Goal: Transaction & Acquisition: Purchase product/service

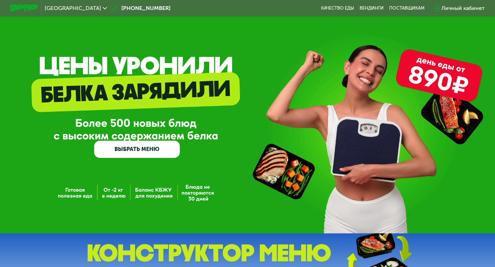
click at [465, 8] on div "Личный кабинет" at bounding box center [462, 8] width 43 height 8
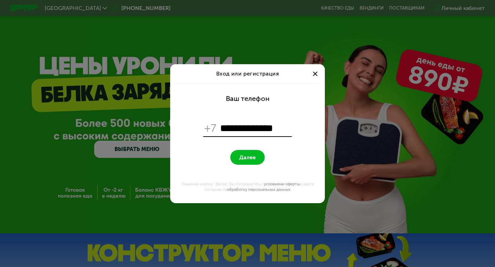
type input "**********"
click at [230, 150] on button "Далее" at bounding box center [247, 157] width 34 height 15
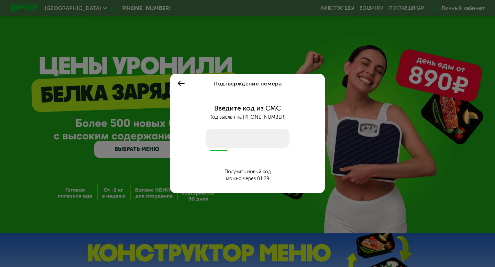
click at [264, 138] on input "number" at bounding box center [247, 138] width 84 height 19
type input "****"
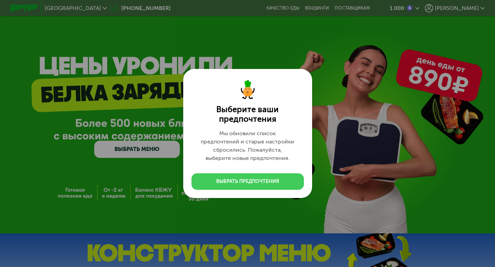
click at [235, 181] on div "Выбрать предпочтения" at bounding box center [247, 181] width 63 height 7
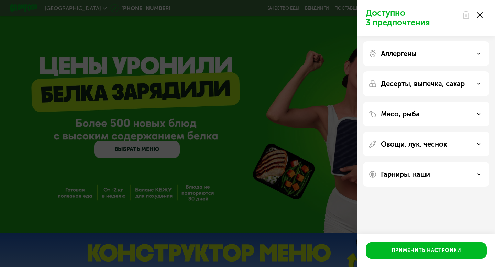
click at [471, 85] on div "Десерты, выпечка, сахар" at bounding box center [425, 84] width 115 height 8
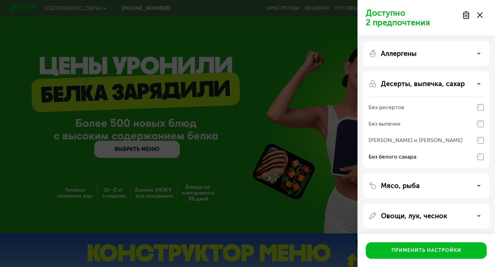
click at [479, 81] on div "Десерты, выпечка, сахар" at bounding box center [425, 84] width 115 height 8
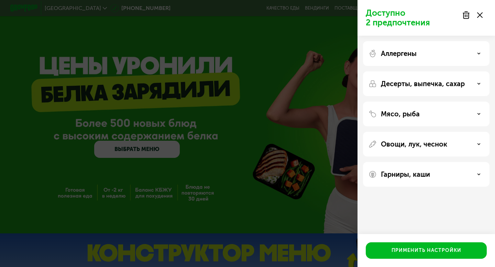
click at [475, 110] on div "Мясо, рыба" at bounding box center [425, 114] width 115 height 8
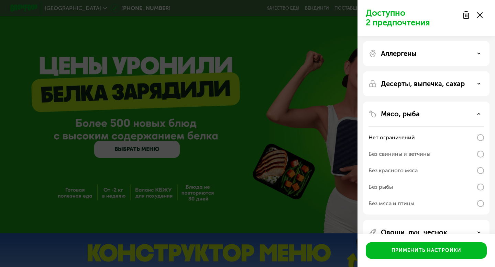
click at [475, 116] on div "Мясо, рыба" at bounding box center [425, 114] width 115 height 8
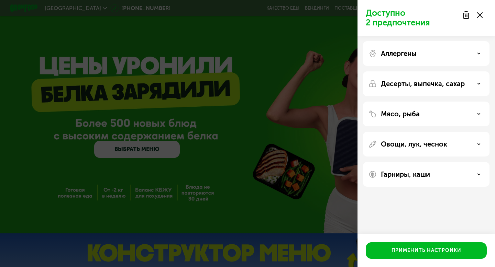
click at [462, 172] on div "Гарниры, каши" at bounding box center [425, 174] width 115 height 8
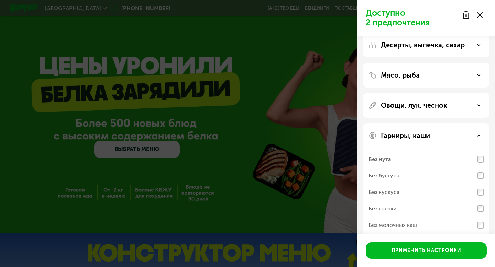
scroll to position [48, 0]
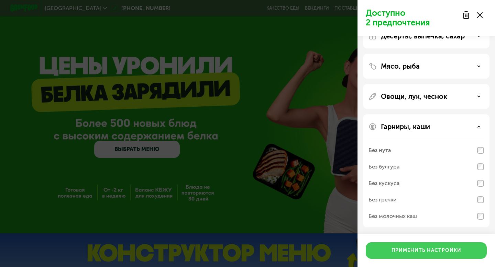
click at [445, 253] on div "Применить настройки" at bounding box center [426, 250] width 70 height 7
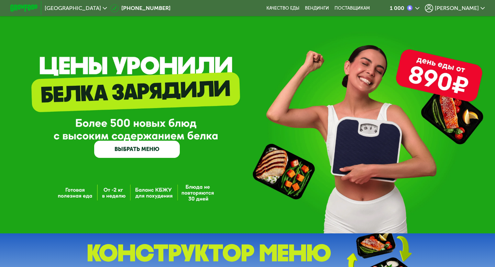
click at [457, 9] on span "[PERSON_NAME]" at bounding box center [456, 7] width 44 height 5
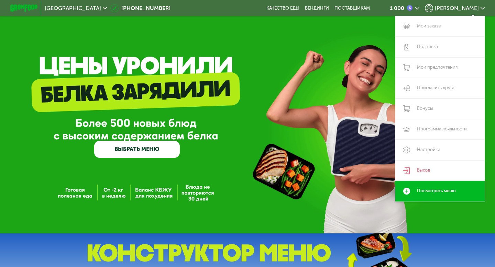
click at [457, 9] on span "[PERSON_NAME]" at bounding box center [456, 7] width 44 height 5
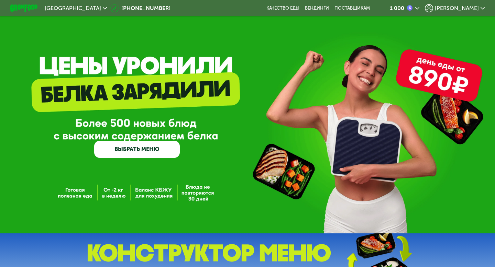
click at [149, 146] on link "ВЫБРАТЬ МЕНЮ" at bounding box center [137, 149] width 86 height 17
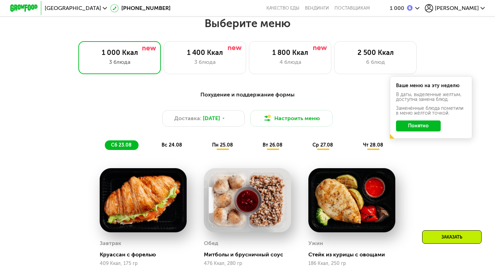
scroll to position [293, 0]
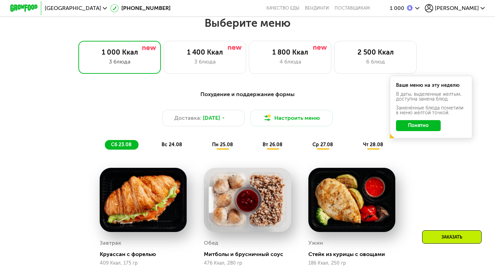
click at [424, 120] on button "Понятно" at bounding box center [418, 125] width 45 height 11
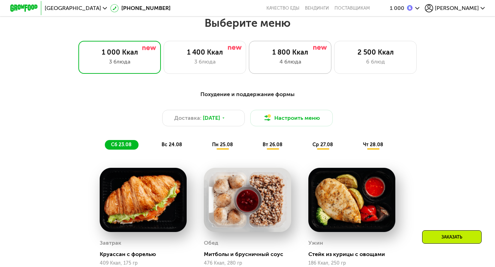
click at [334, 56] on div "1 800 Ккал 4 блюда" at bounding box center [375, 57] width 82 height 33
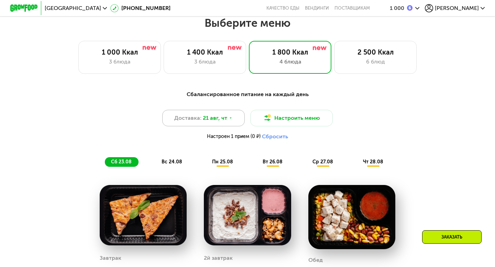
click at [230, 121] on div "Доставка: [DATE]" at bounding box center [203, 118] width 82 height 16
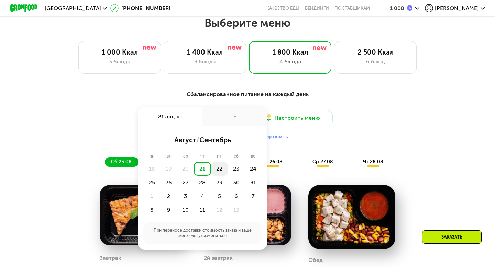
click at [228, 171] on div "22" at bounding box center [236, 169] width 17 height 14
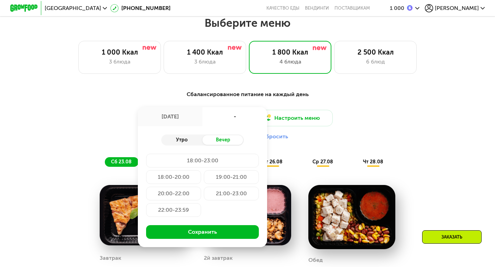
click at [190, 137] on div "Утро" at bounding box center [181, 140] width 41 height 10
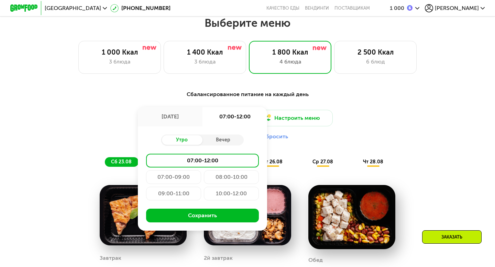
click at [204, 179] on div "07:00-09:00" at bounding box center [231, 177] width 55 height 14
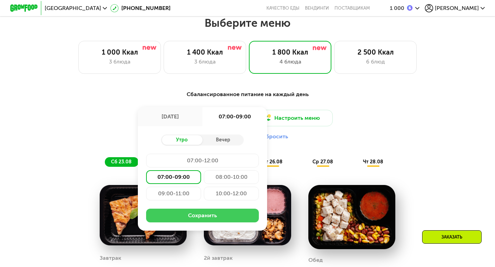
click at [214, 214] on button "Сохранить" at bounding box center [202, 216] width 113 height 14
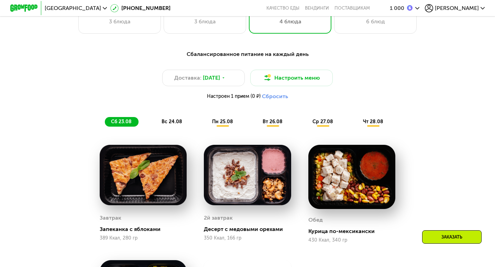
scroll to position [333, 0]
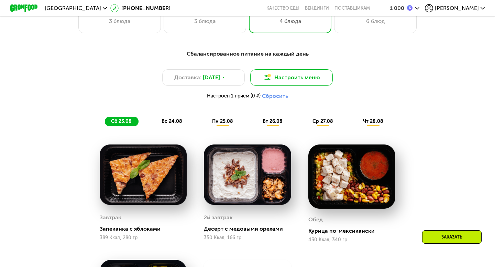
click at [304, 78] on button "Настроить меню" at bounding box center [291, 77] width 82 height 16
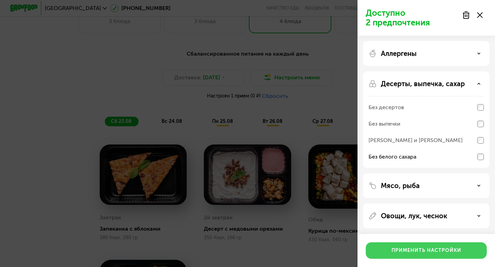
click at [394, 252] on div "Применить настройки" at bounding box center [426, 250] width 70 height 7
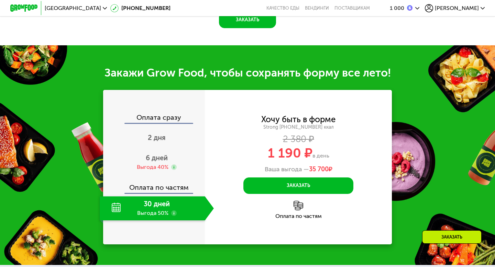
scroll to position [699, 0]
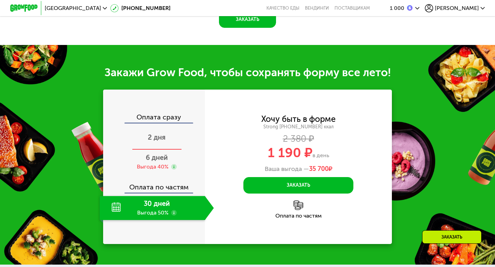
click at [159, 134] on span "2 дня" at bounding box center [157, 137] width 18 height 8
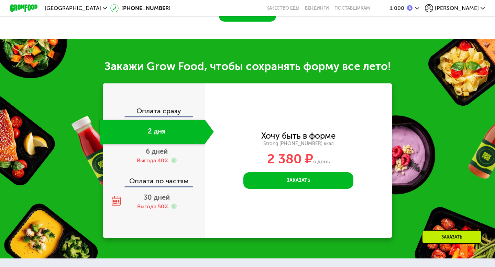
scroll to position [682, 0]
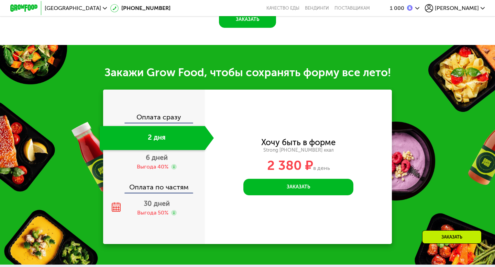
click at [165, 114] on div "Оплата сразу" at bounding box center [154, 118] width 101 height 9
click at [160, 114] on div "Оплата сразу" at bounding box center [154, 118] width 101 height 9
click at [158, 154] on span "6 дней" at bounding box center [157, 158] width 22 height 8
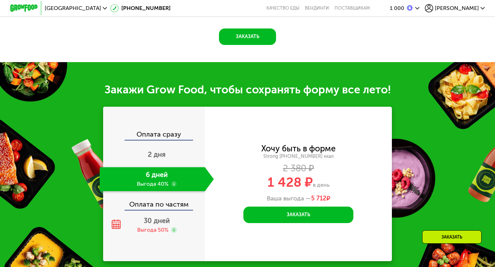
scroll to position [699, 0]
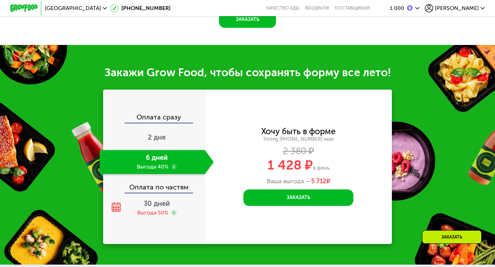
click at [158, 181] on div "Оплата по частям" at bounding box center [154, 185] width 101 height 16
click at [155, 209] on div "Выгода 50%" at bounding box center [152, 213] width 31 height 8
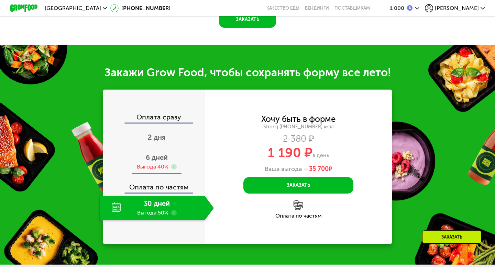
click at [159, 154] on span "6 дней" at bounding box center [157, 158] width 22 height 8
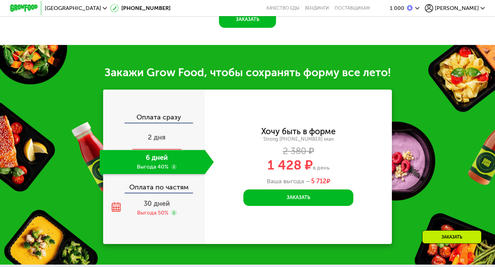
click at [159, 133] on span "2 дня" at bounding box center [157, 137] width 18 height 8
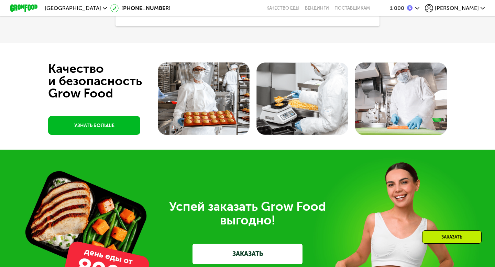
scroll to position [1899, 0]
